Goal: Find specific page/section: Find specific page/section

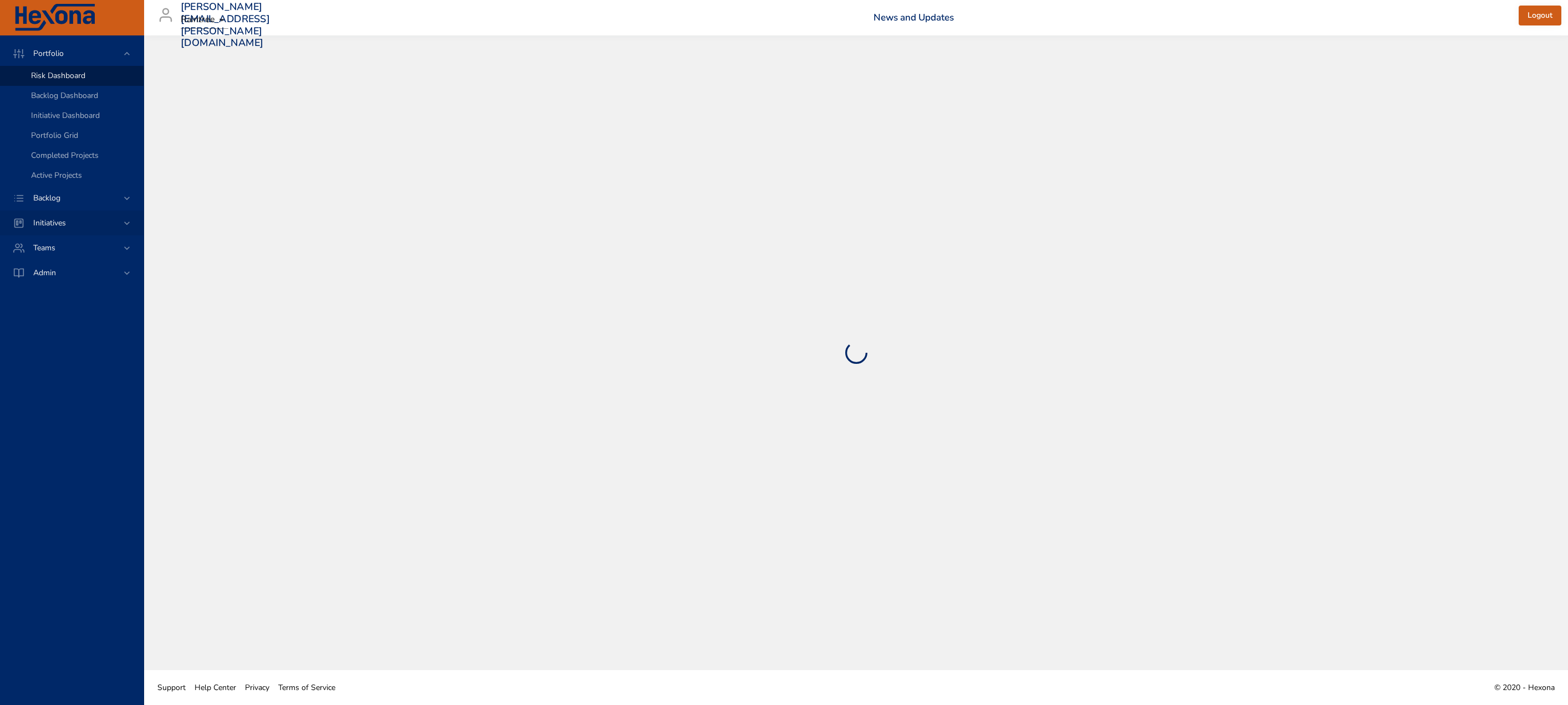
click at [111, 218] on div "Initiatives" at bounding box center [72, 223] width 97 height 12
click at [73, 150] on span "Milestone Details" at bounding box center [61, 145] width 60 height 10
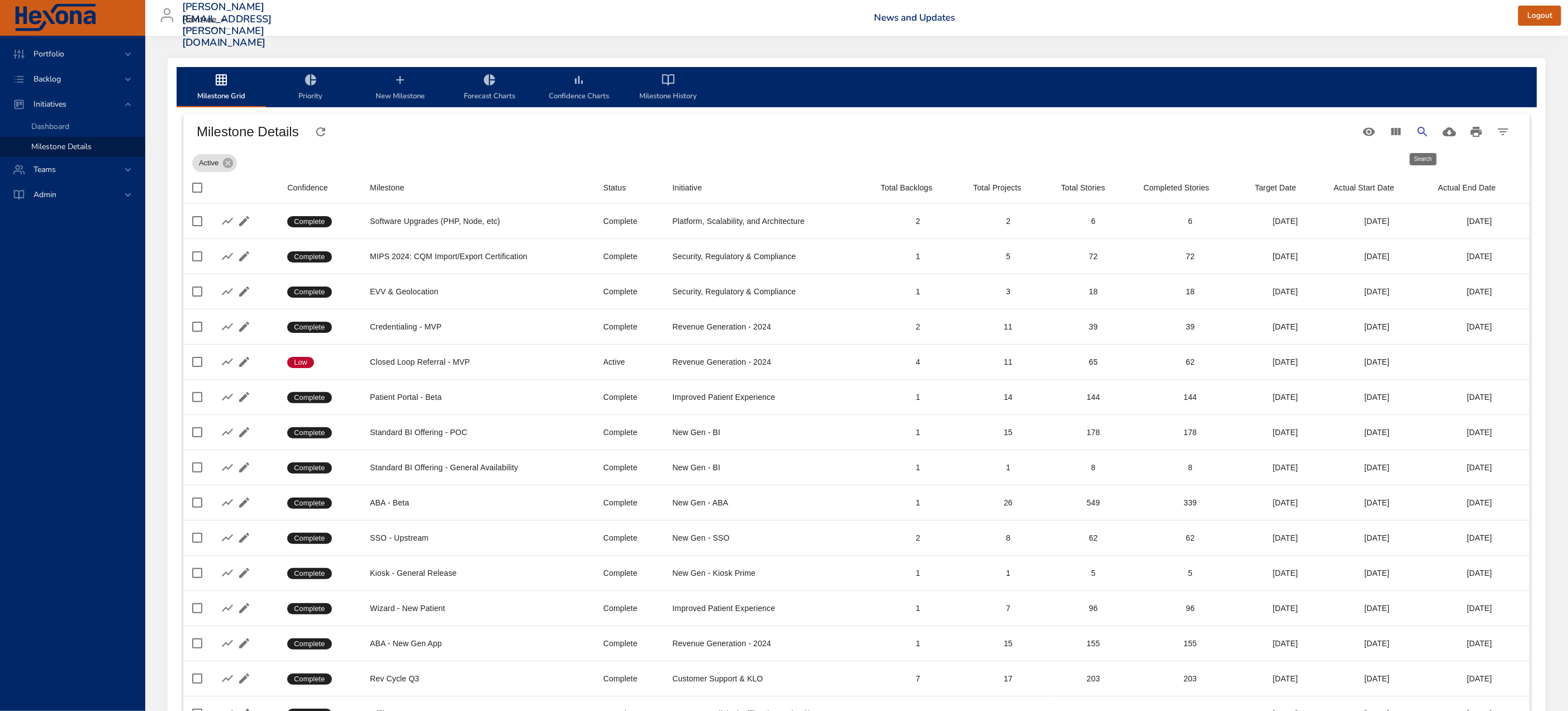
click at [1422, 126] on icon "Search" at bounding box center [1423, 132] width 14 height 13
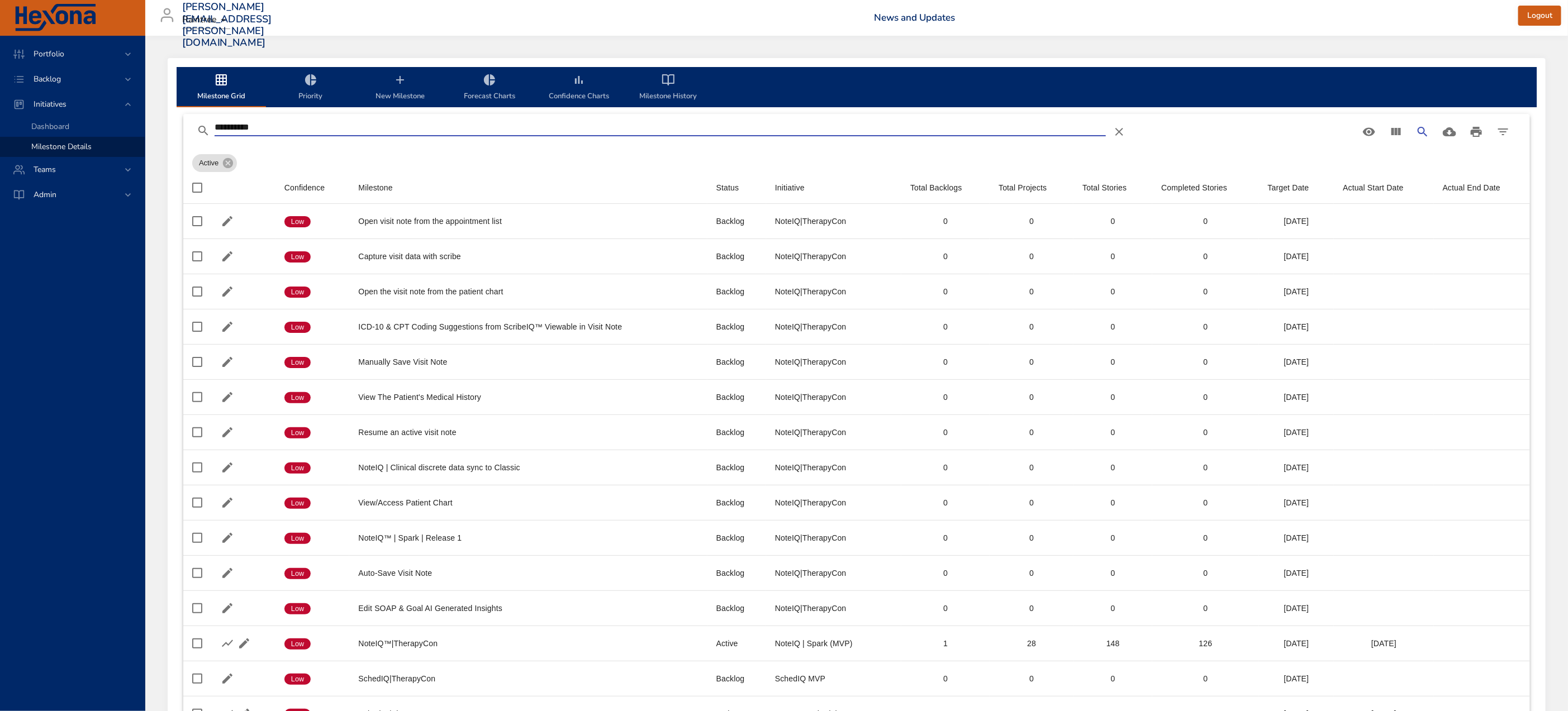
type input "**********"
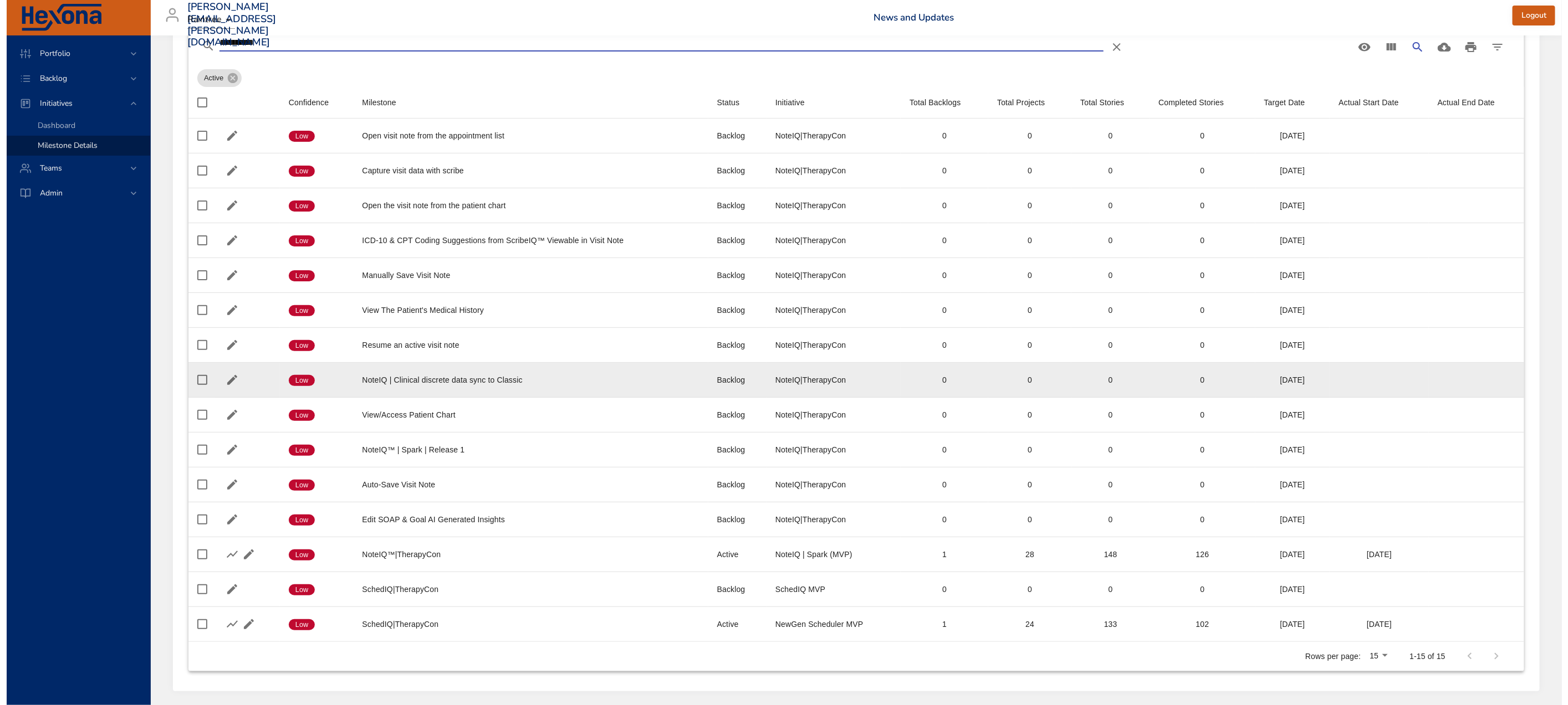
scroll to position [131, 0]
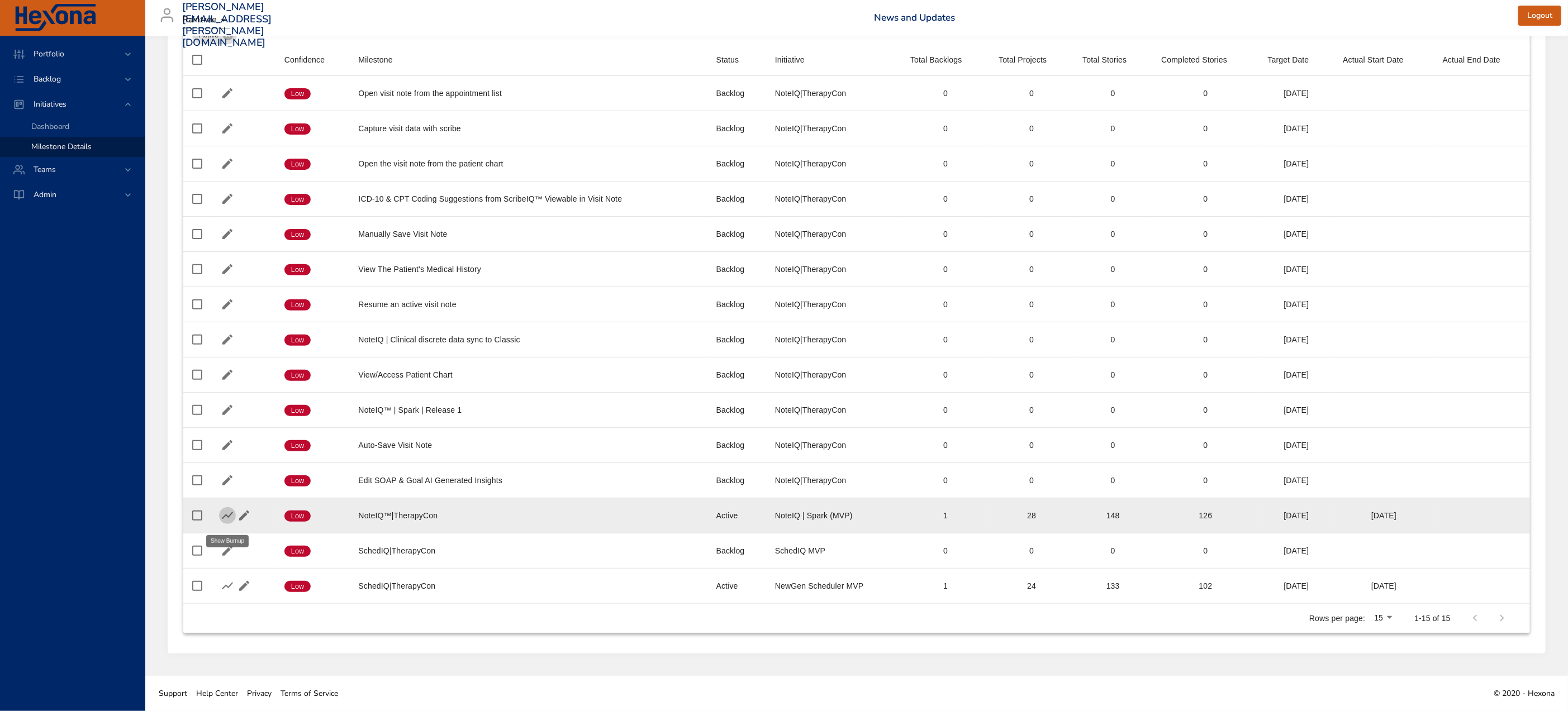
click at [230, 517] on icon "button" at bounding box center [228, 516] width 14 height 13
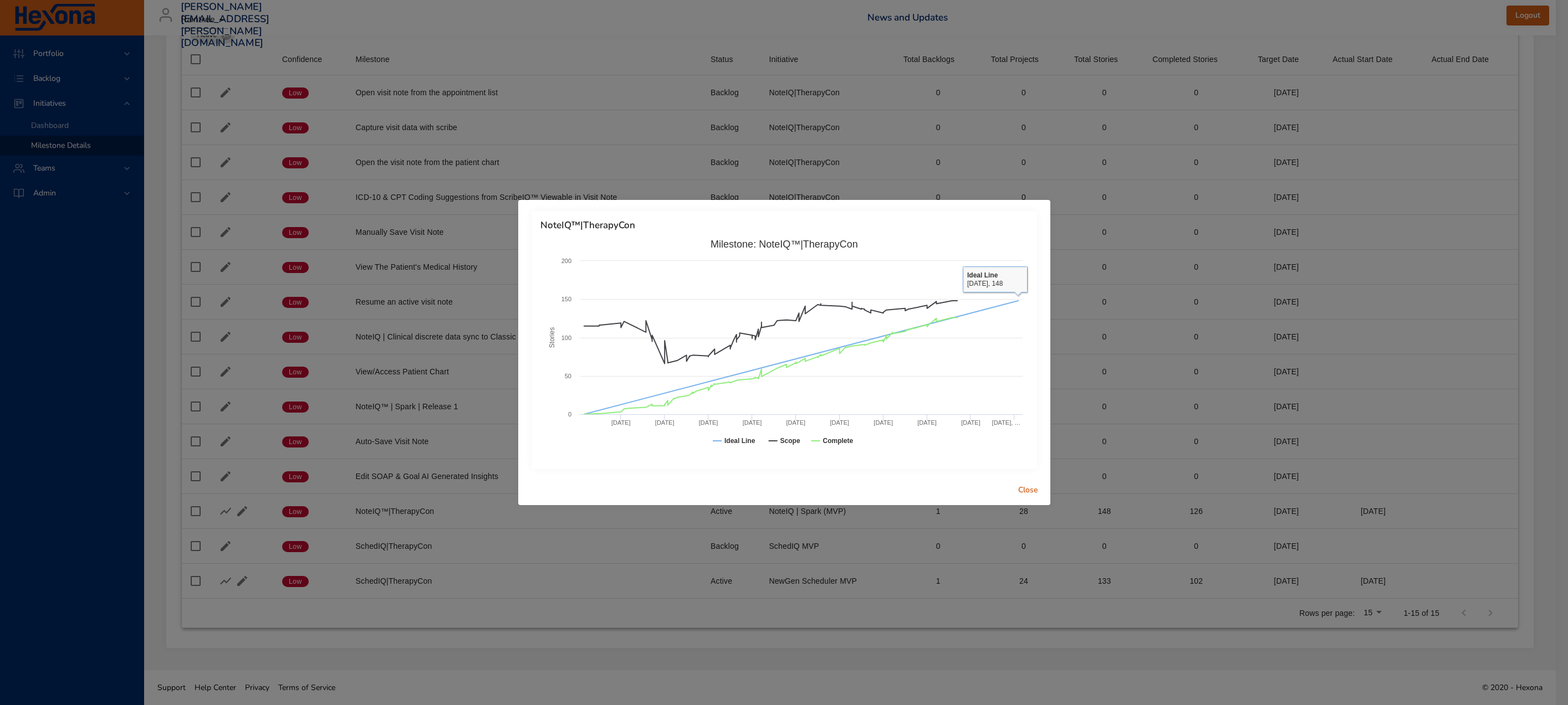
click at [1097, 370] on div "NoteIQ™|TherapyCon Created with Highcharts 9.0.1 Stories Milestone: NoteIQ™|The…" at bounding box center [784, 352] width 1568 height 705
click at [1033, 491] on span "Close" at bounding box center [1028, 490] width 27 height 14
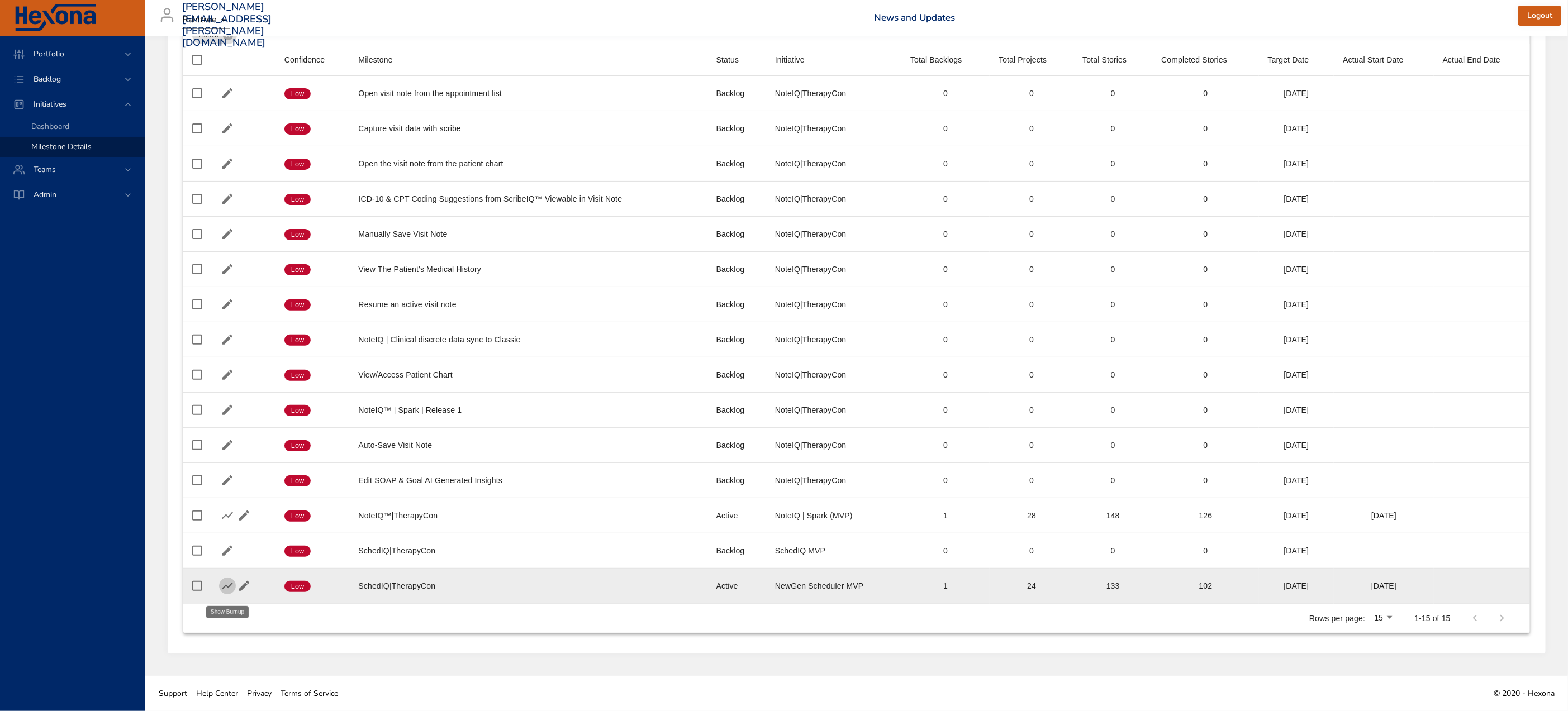
click at [226, 584] on icon "button" at bounding box center [228, 586] width 14 height 13
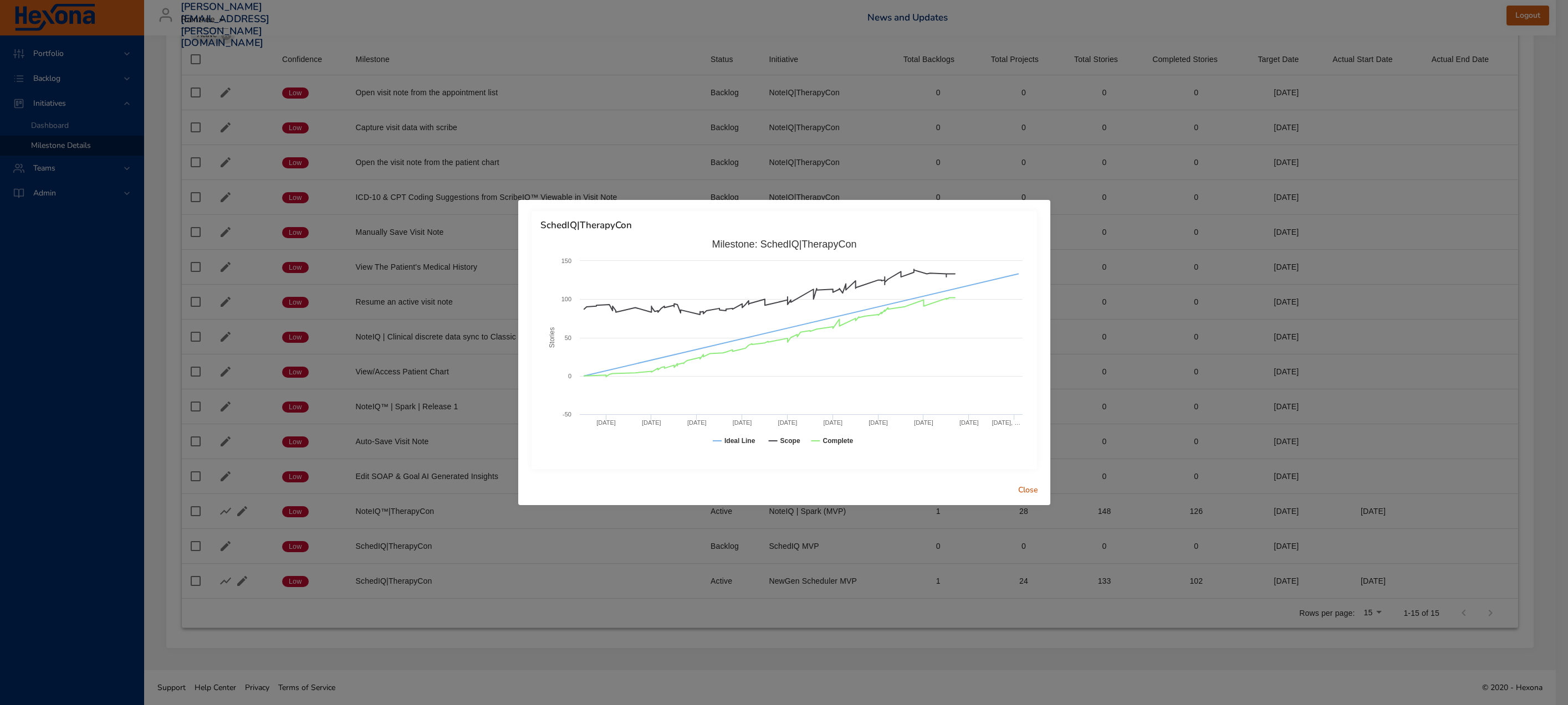
click at [1026, 486] on span "Close" at bounding box center [1028, 490] width 27 height 14
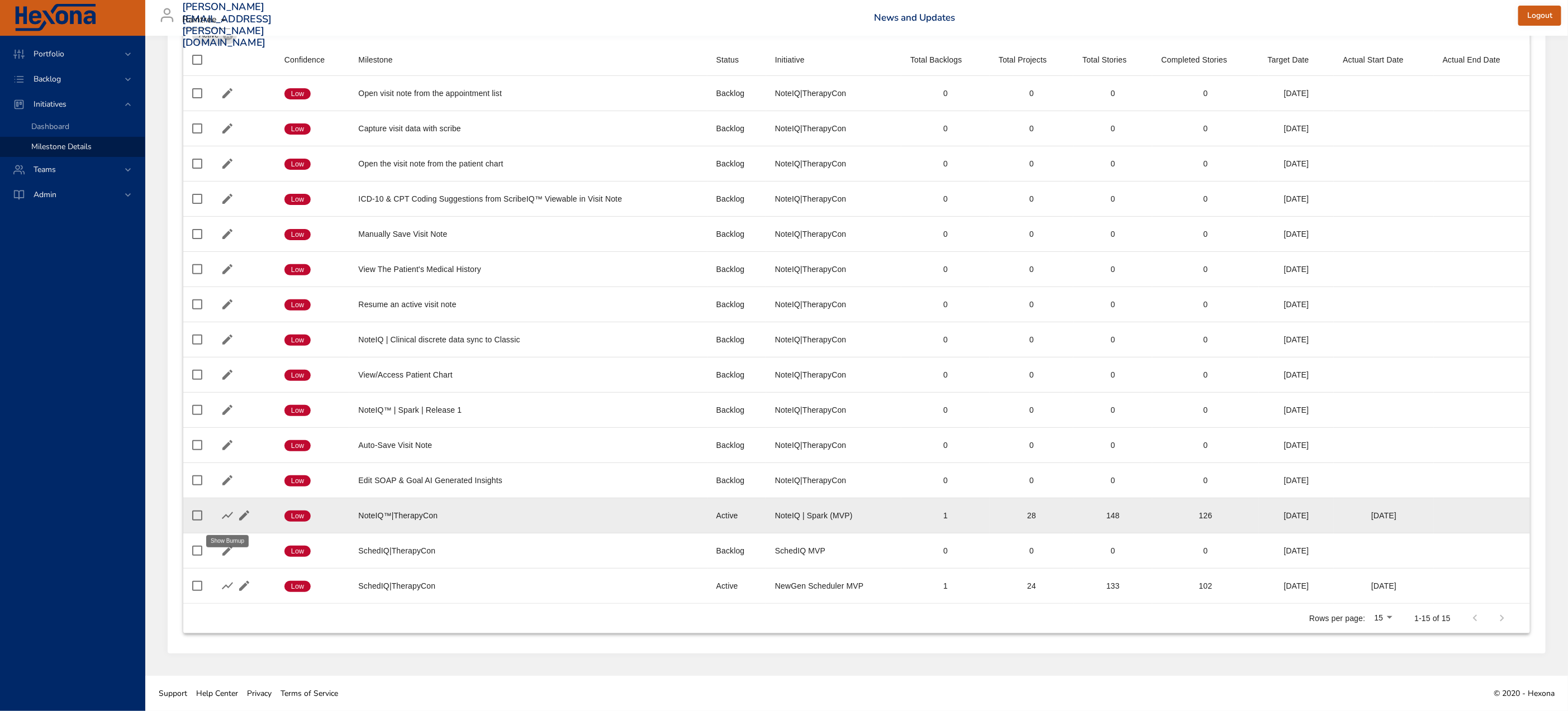
click at [225, 512] on icon "button" at bounding box center [228, 516] width 14 height 13
